Goal: Check status: Check status

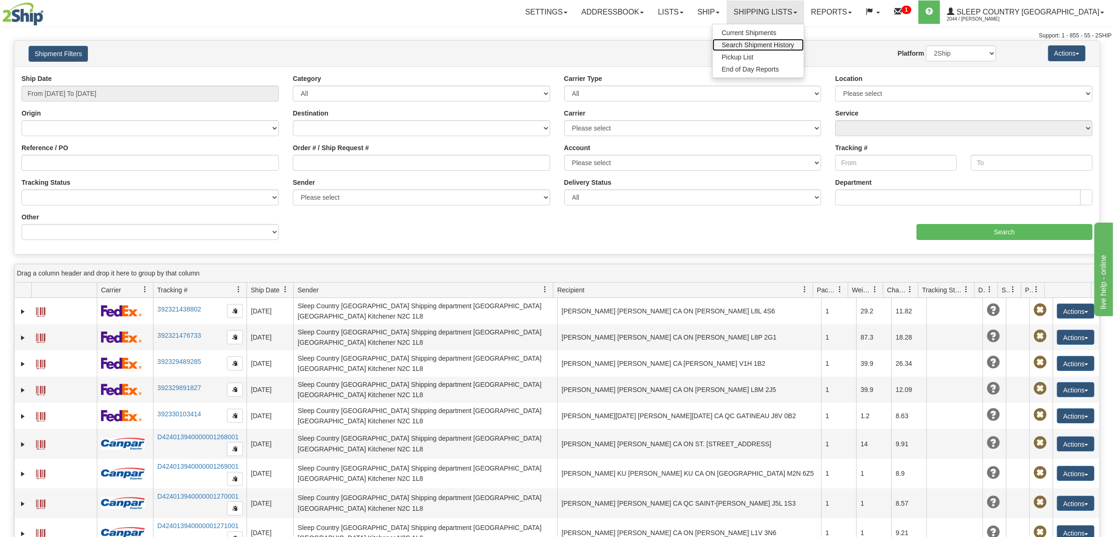
click at [791, 44] on span "Search Shipment History" at bounding box center [758, 44] width 73 height 7
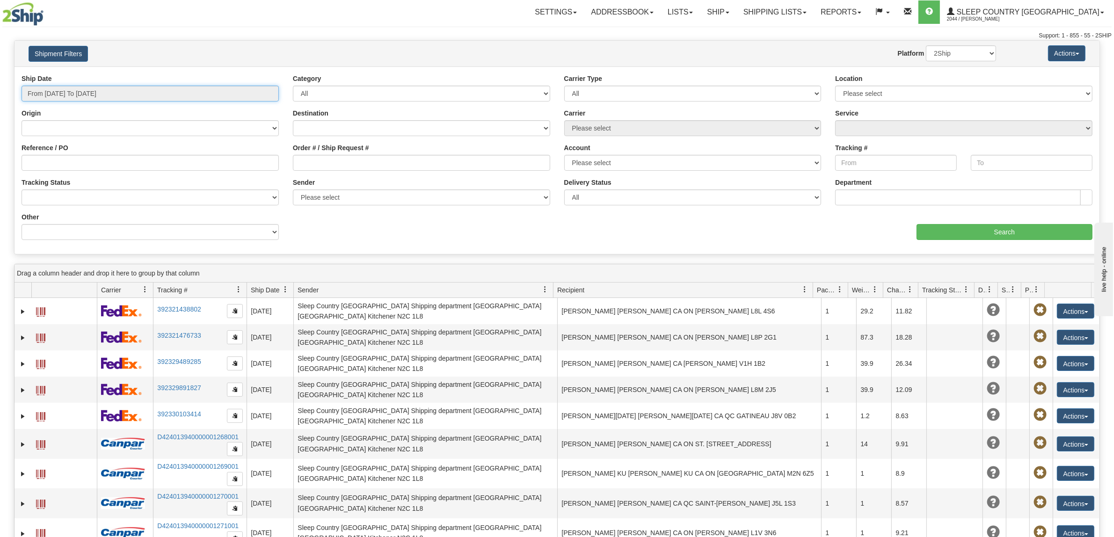
click at [164, 99] on input "From [DATE] To [DATE]" at bounding box center [150, 94] width 257 height 16
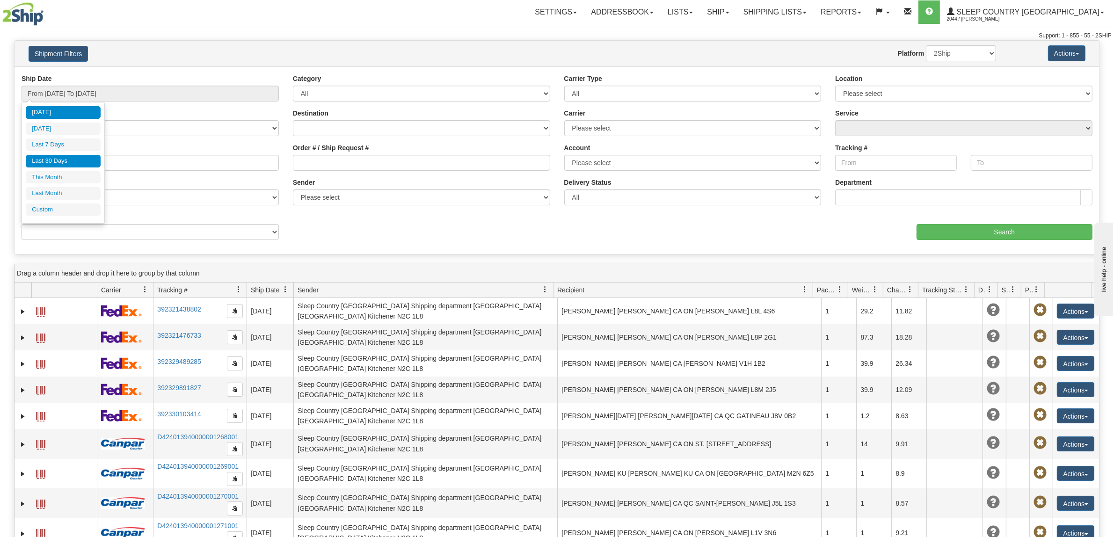
click at [54, 163] on li "Last 30 Days" at bounding box center [63, 161] width 75 height 13
type input "From 07/22/2025 To 08/20/2025"
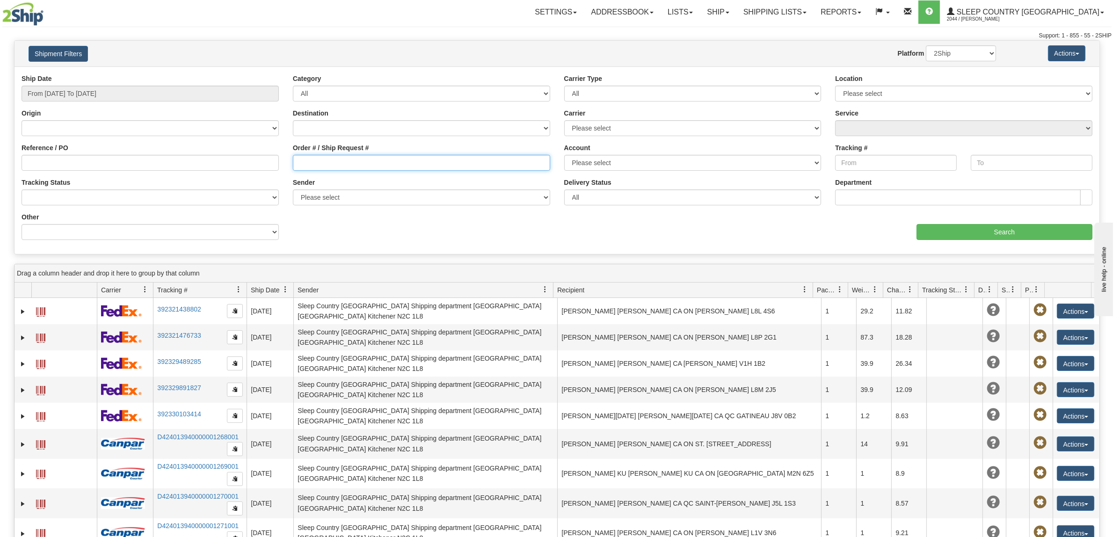
click at [375, 155] on input "Order # / Ship Request #" at bounding box center [421, 163] width 257 height 16
paste input "9000H989103"
type input "9000H989103"
click at [964, 230] on input "Search" at bounding box center [1004, 232] width 176 height 16
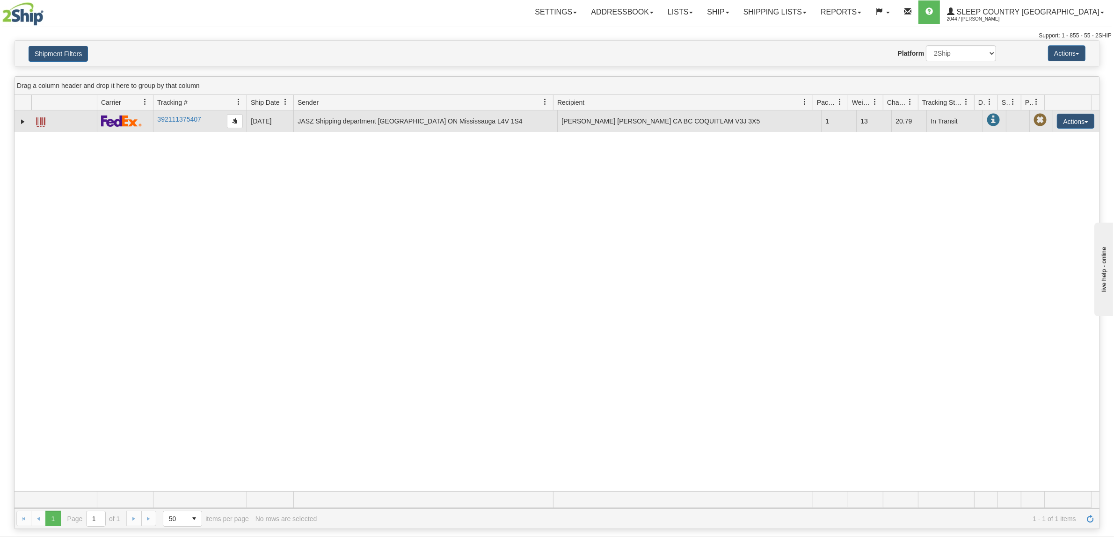
click at [208, 120] on td "392111375407" at bounding box center [200, 121] width 94 height 22
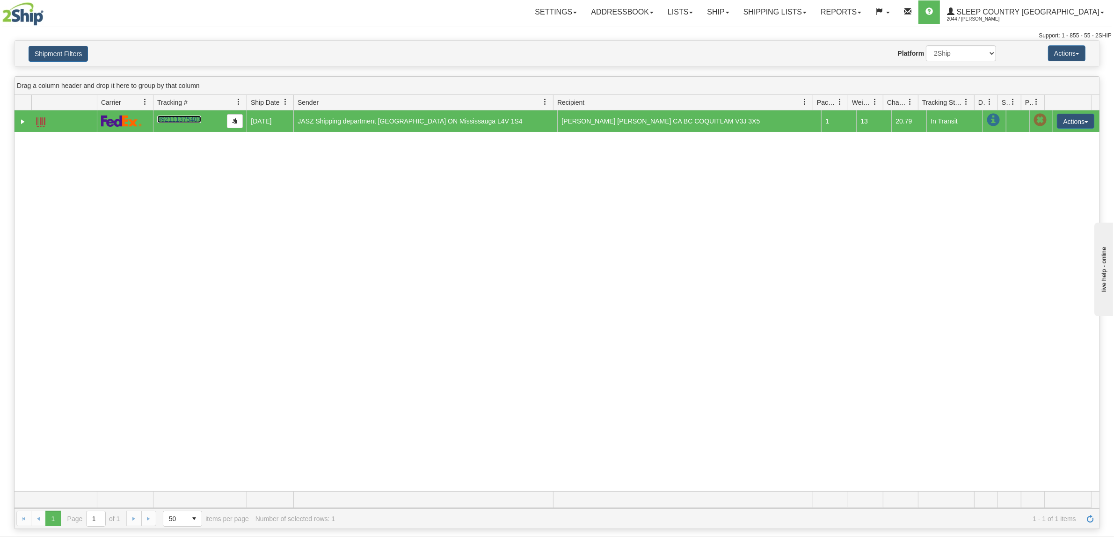
click at [166, 117] on link "392111375407" at bounding box center [179, 119] width 44 height 7
